Goal: Task Accomplishment & Management: Manage account settings

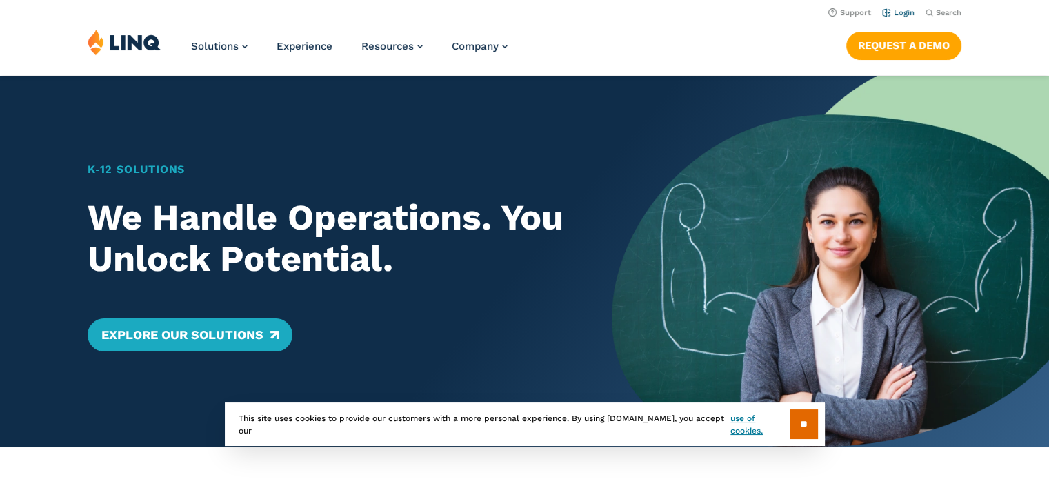
click at [904, 12] on link "Login" at bounding box center [898, 12] width 32 height 9
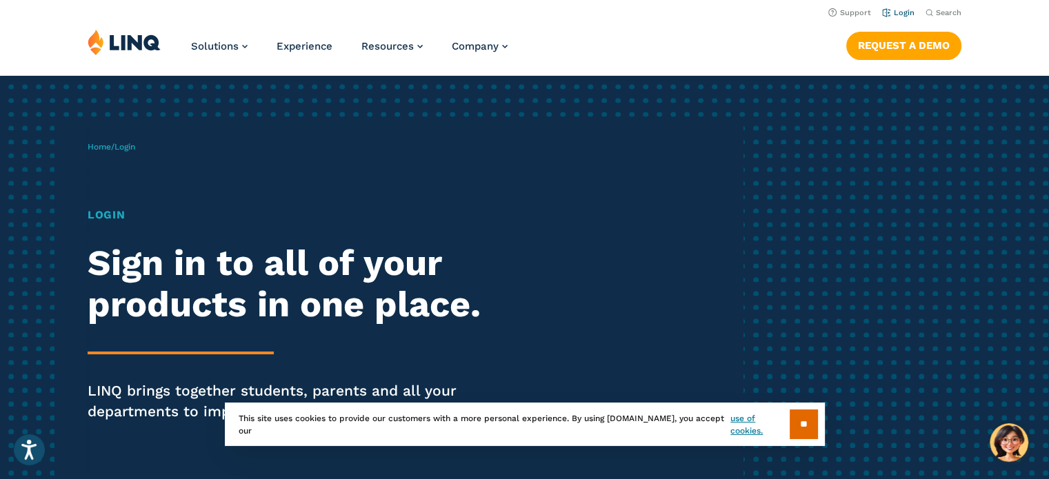
click at [907, 11] on link "Login" at bounding box center [898, 12] width 32 height 9
click at [108, 214] on h1 "Login" at bounding box center [290, 215] width 404 height 17
